Goal: Check status: Check status

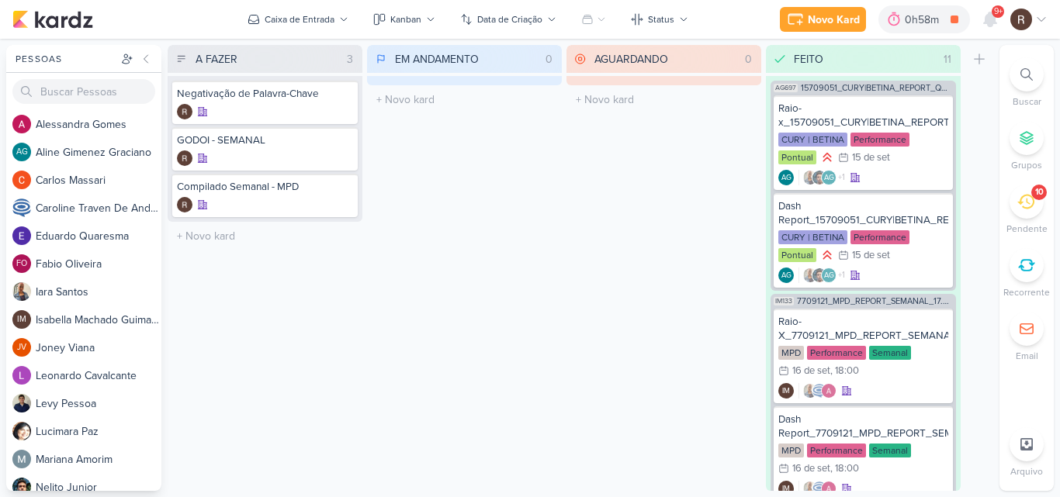
click at [1015, 200] on div "10" at bounding box center [1026, 202] width 34 height 34
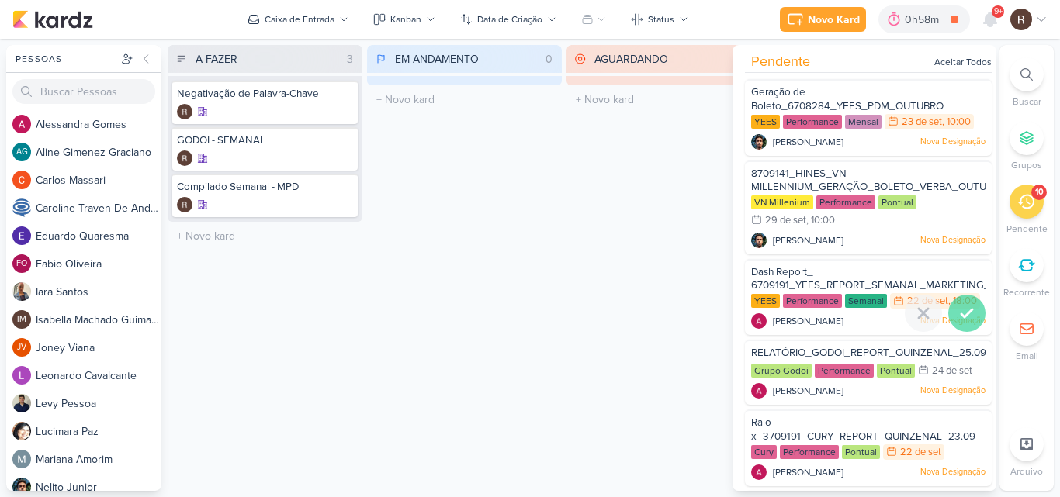
click at [960, 323] on icon at bounding box center [966, 313] width 19 height 19
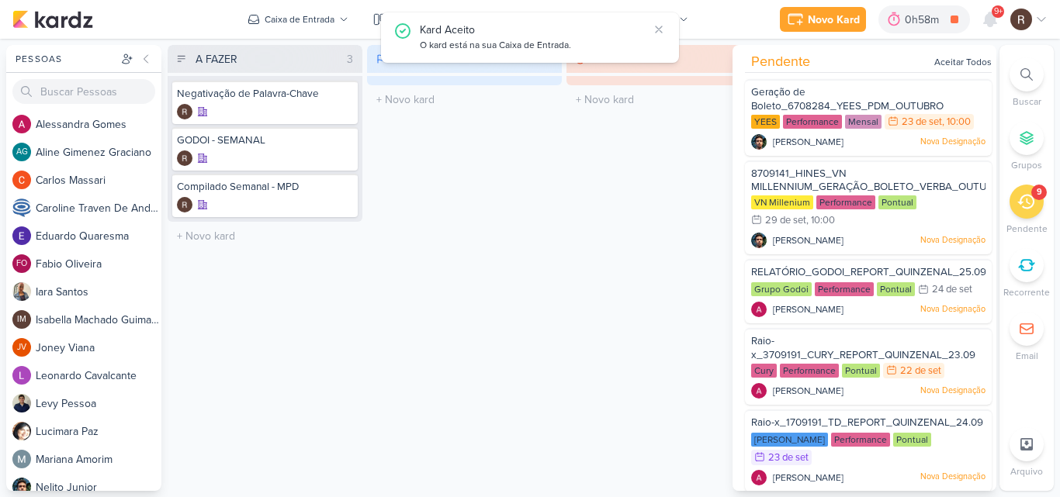
click at [619, 362] on div "AGUARDANDO 0 Mover Para Esquerda Mover Para Direita [GEOGRAPHIC_DATA] O título …" at bounding box center [663, 268] width 195 height 446
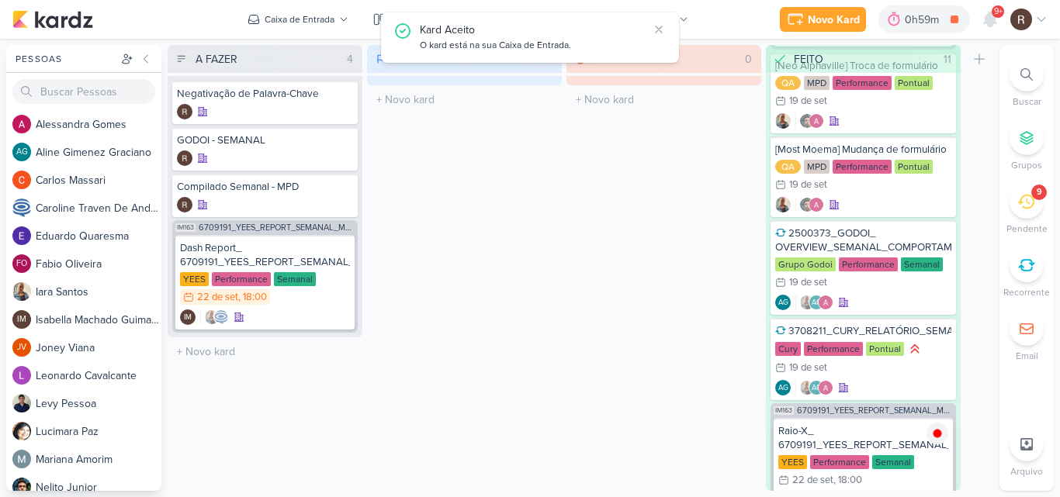
scroll to position [1451, 0]
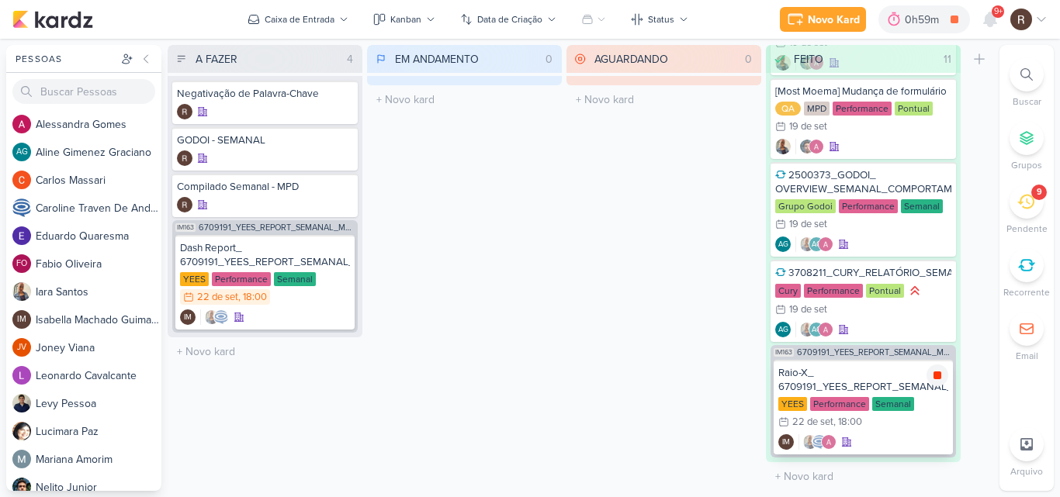
click at [934, 381] on icon at bounding box center [937, 375] width 12 height 12
click at [987, 16] on icon at bounding box center [990, 19] width 12 height 14
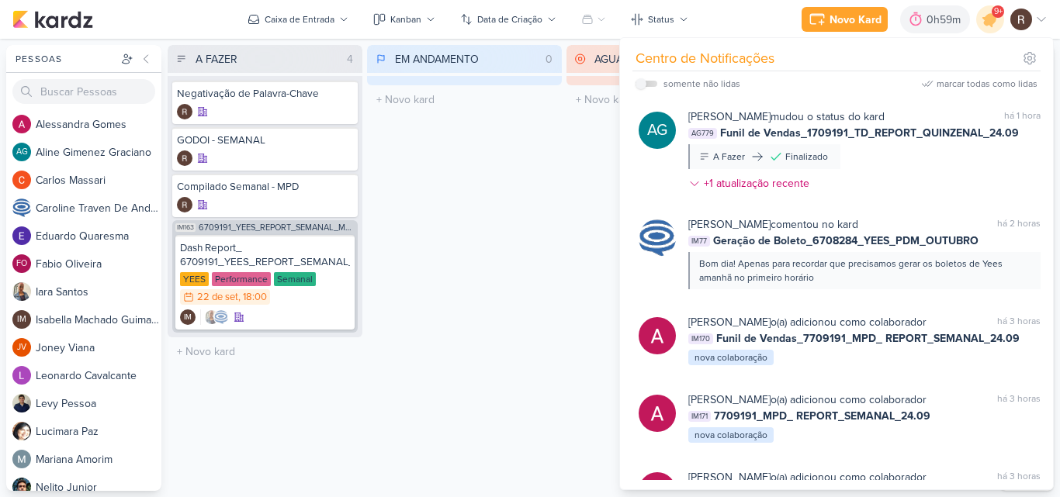
click at [509, 256] on div "EM ANDAMENTO 0 Mover Para Esquerda Mover Para Direita [GEOGRAPHIC_DATA] O títul…" at bounding box center [464, 268] width 195 height 446
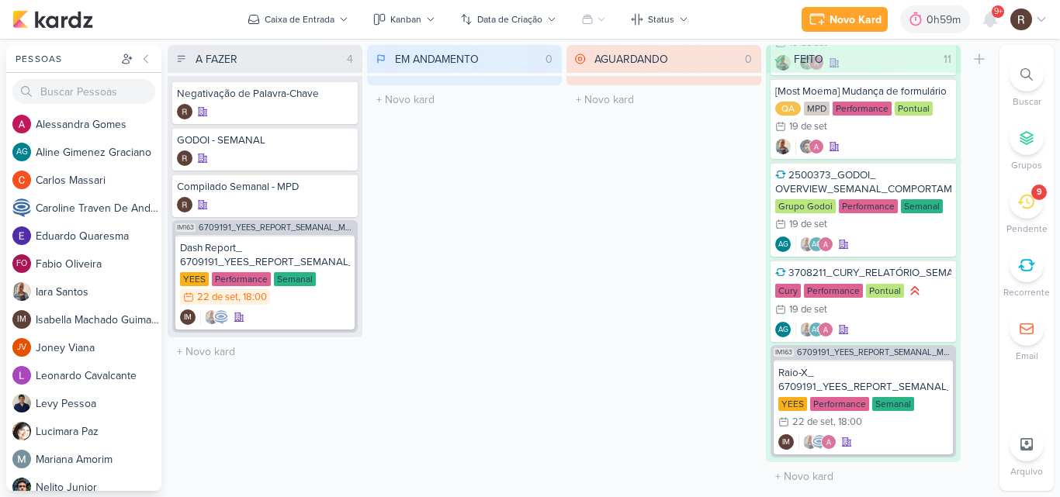
click at [1015, 211] on div "9" at bounding box center [1026, 202] width 34 height 34
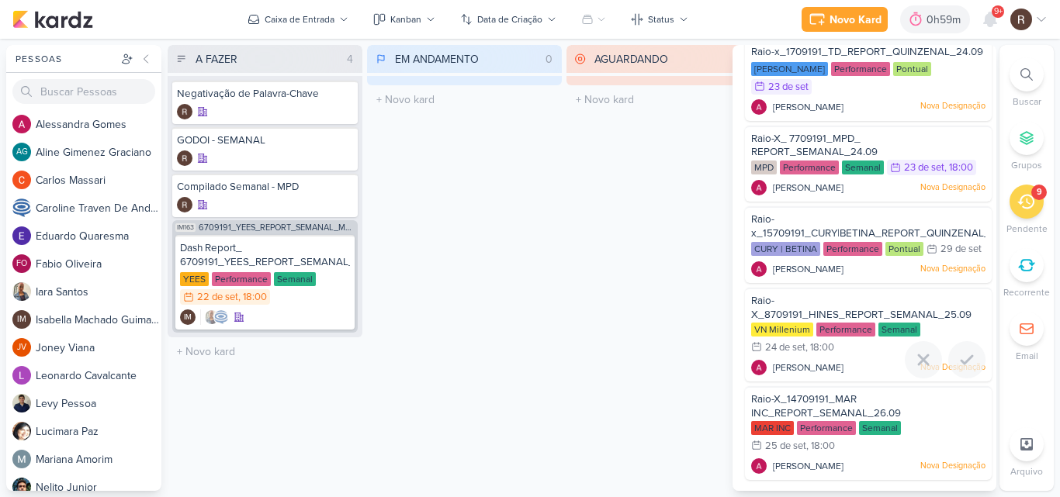
scroll to position [400, 0]
click at [660, 168] on div "AGUARDANDO 0 Mover Para Esquerda Mover Para Direita [GEOGRAPHIC_DATA] O título …" at bounding box center [663, 268] width 195 height 446
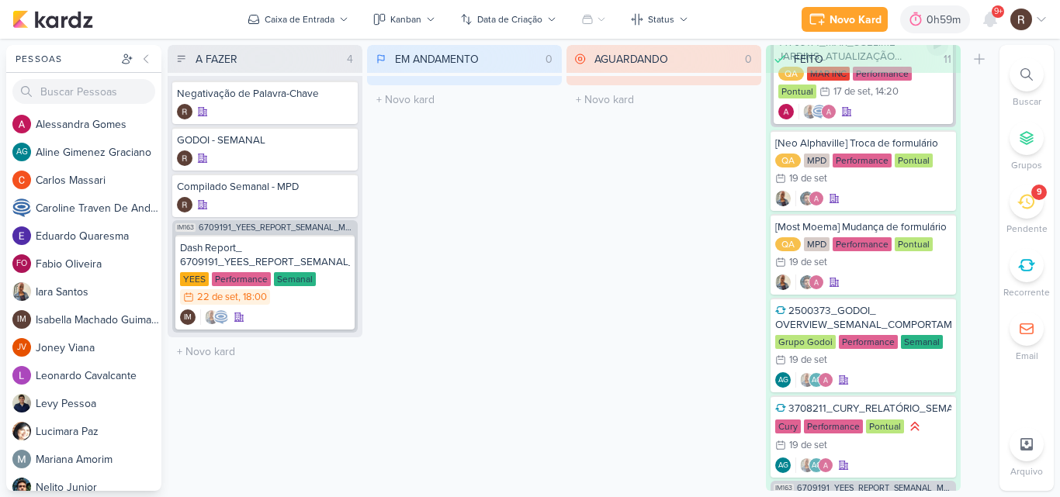
scroll to position [1296, 0]
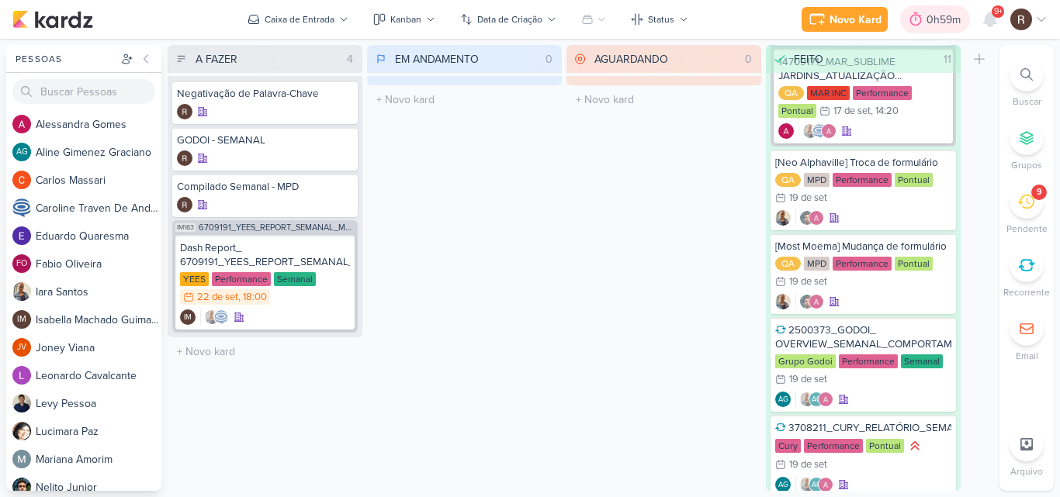
click at [918, 19] on icon at bounding box center [916, 20] width 16 height 16
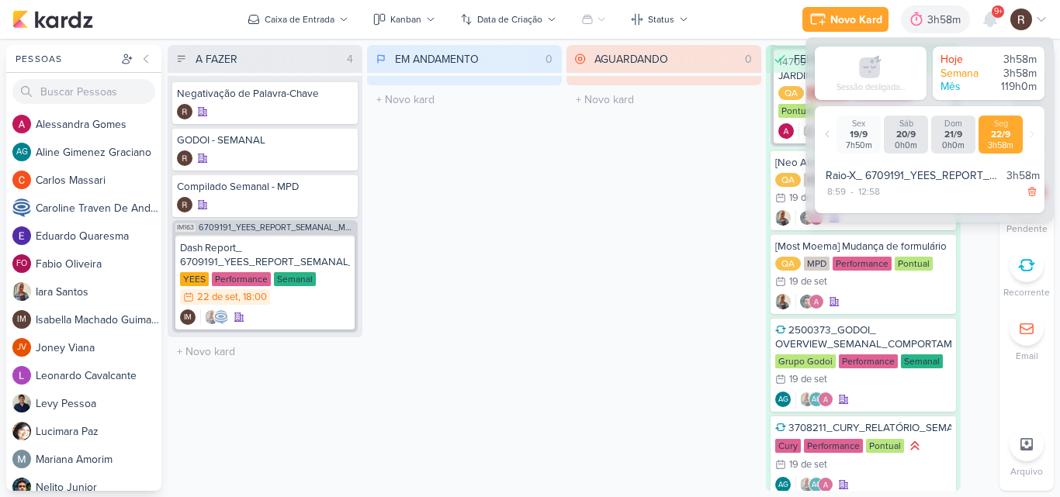
click at [596, 266] on div "AGUARDANDO 0 Mover Para Esquerda Mover Para Direita [GEOGRAPHIC_DATA] O título …" at bounding box center [663, 268] width 195 height 446
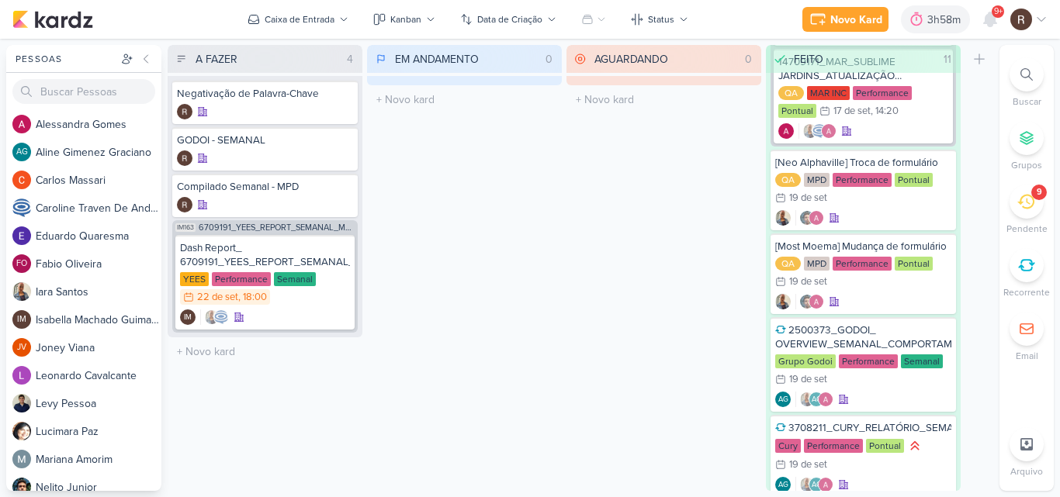
click at [600, 235] on div "AGUARDANDO 0 Mover Para Esquerda Mover Para Direita [GEOGRAPHIC_DATA] O título …" at bounding box center [663, 268] width 195 height 446
drag, startPoint x: 953, startPoint y: 0, endPoint x: 603, endPoint y: 322, distance: 475.4
click at [603, 322] on div "AGUARDANDO 0 Mover Para Esquerda Mover Para Direita [GEOGRAPHIC_DATA] O título …" at bounding box center [663, 268] width 195 height 446
click at [340, 256] on icon at bounding box center [339, 250] width 12 height 12
